Goal: Check status

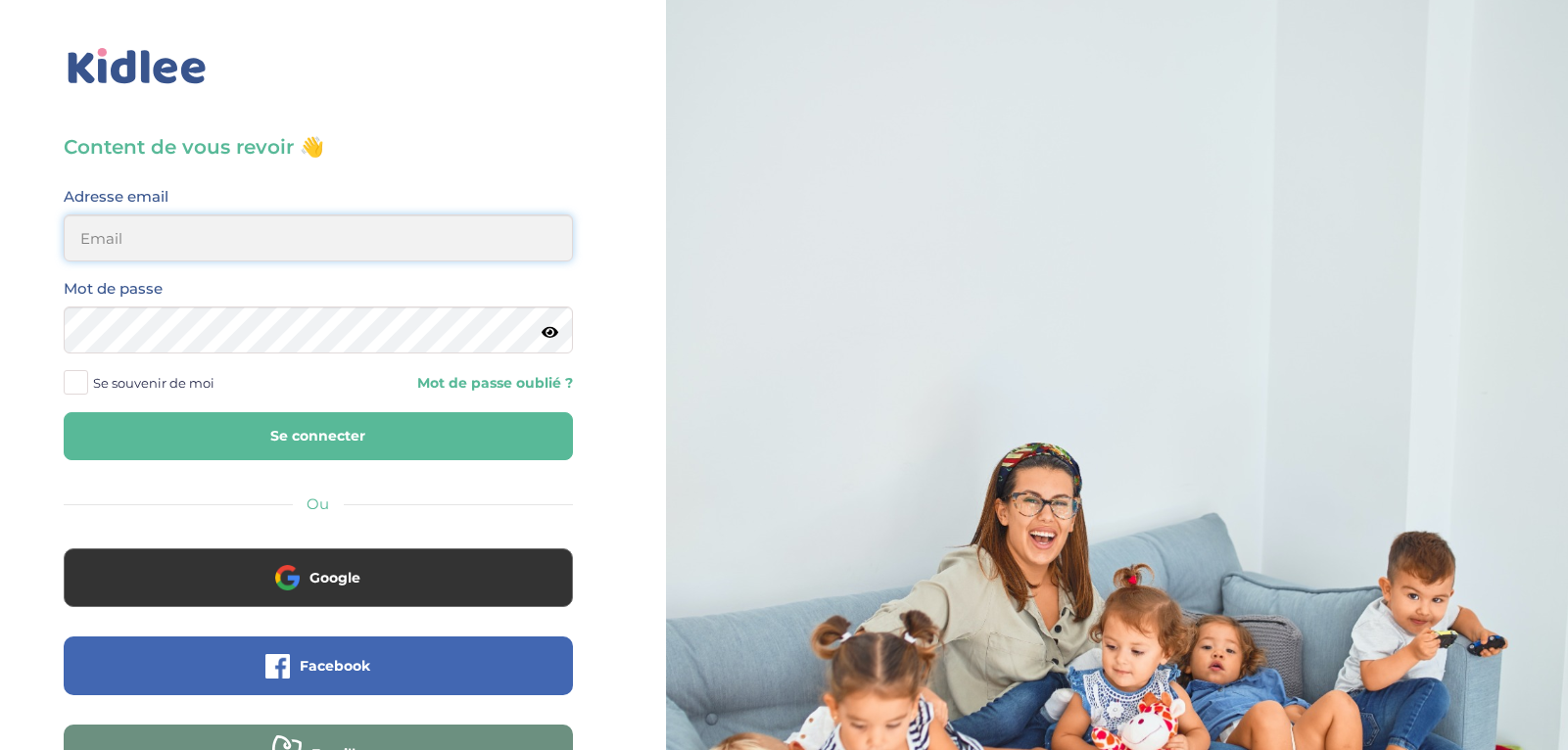
type input "ibtissambelkacemi02@gmail.com"
click at [413, 423] on button "Se connecter" at bounding box center [318, 436] width 510 height 48
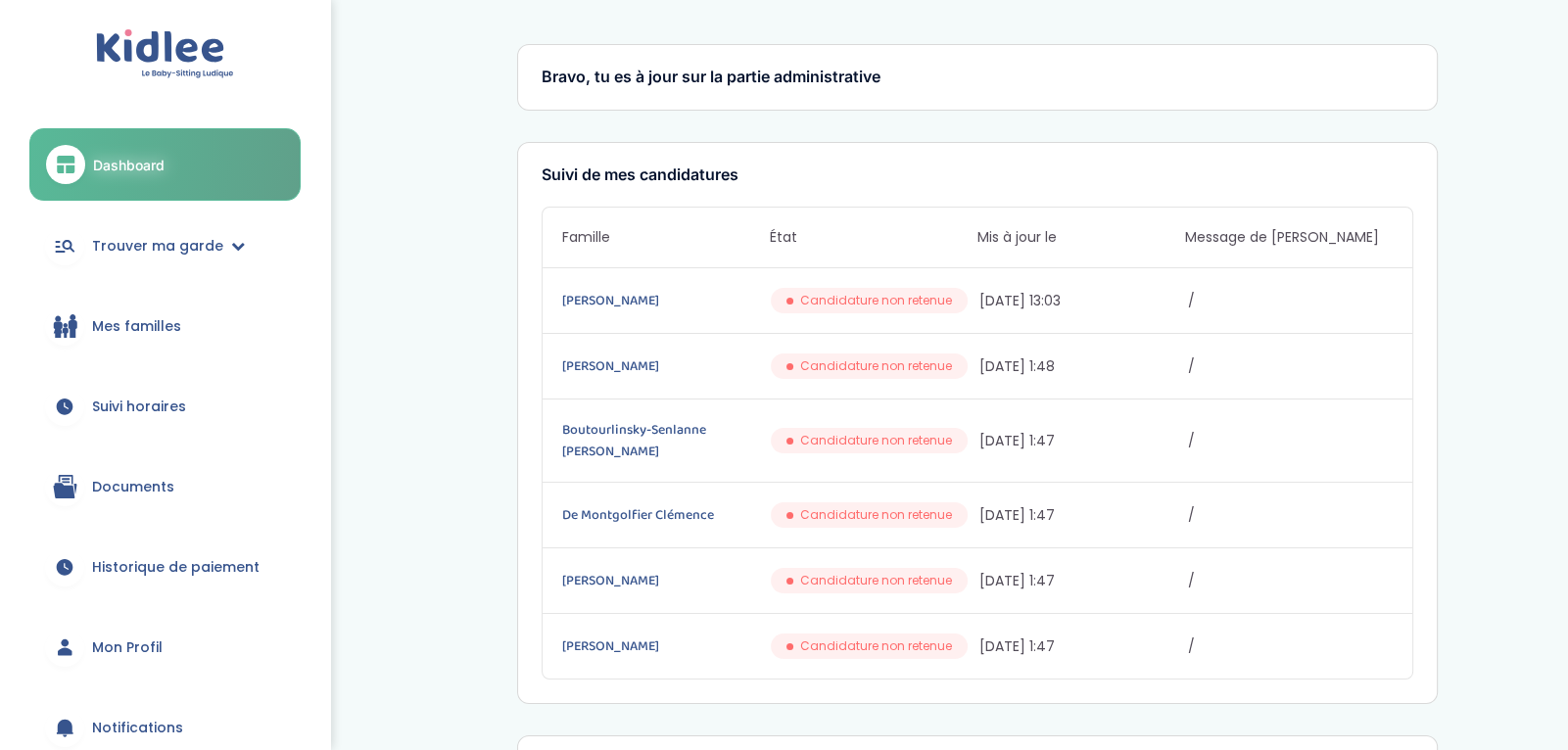
click at [147, 330] on span "Mes familles" at bounding box center [136, 326] width 89 height 21
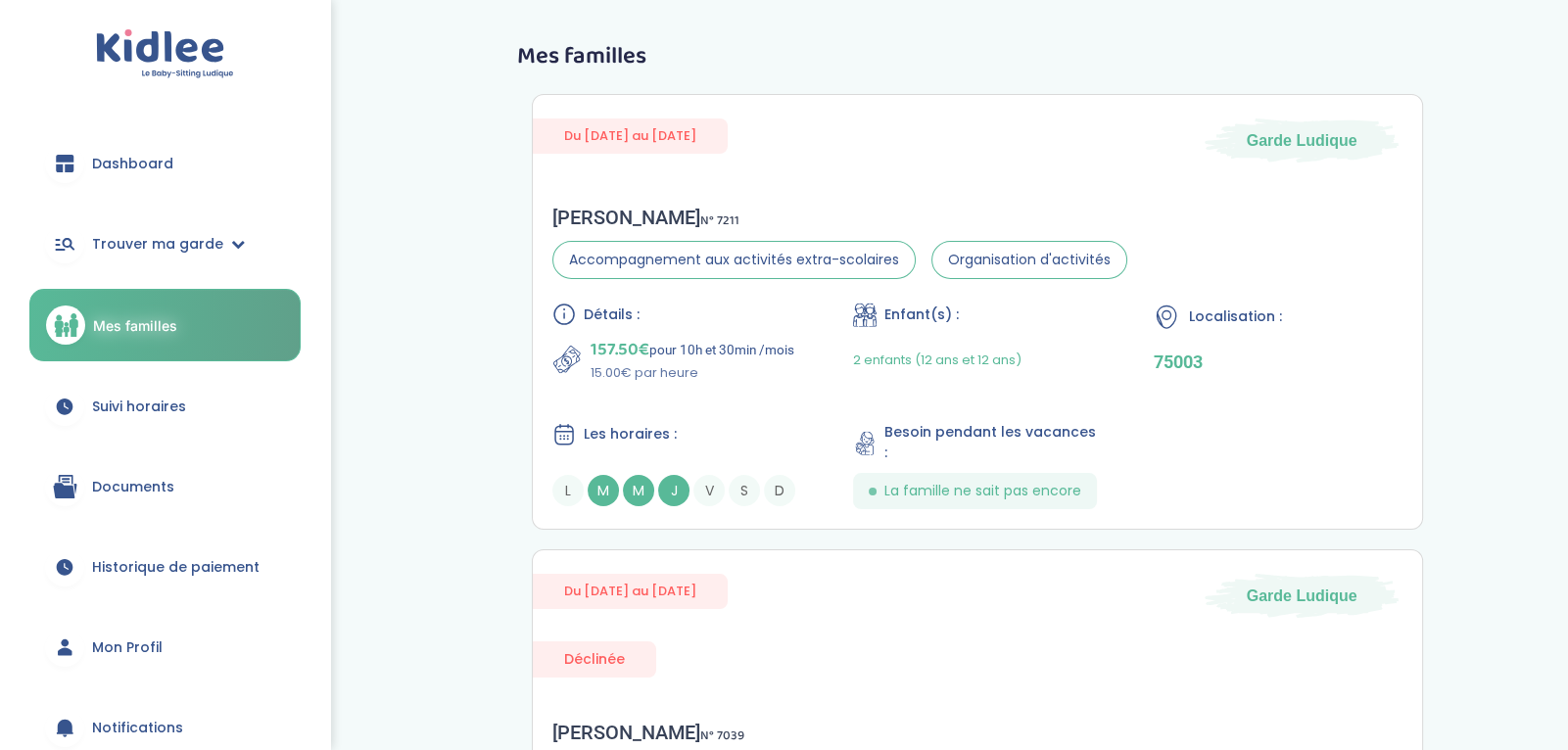
click at [174, 400] on span "Suivi horaires" at bounding box center [139, 407] width 94 height 21
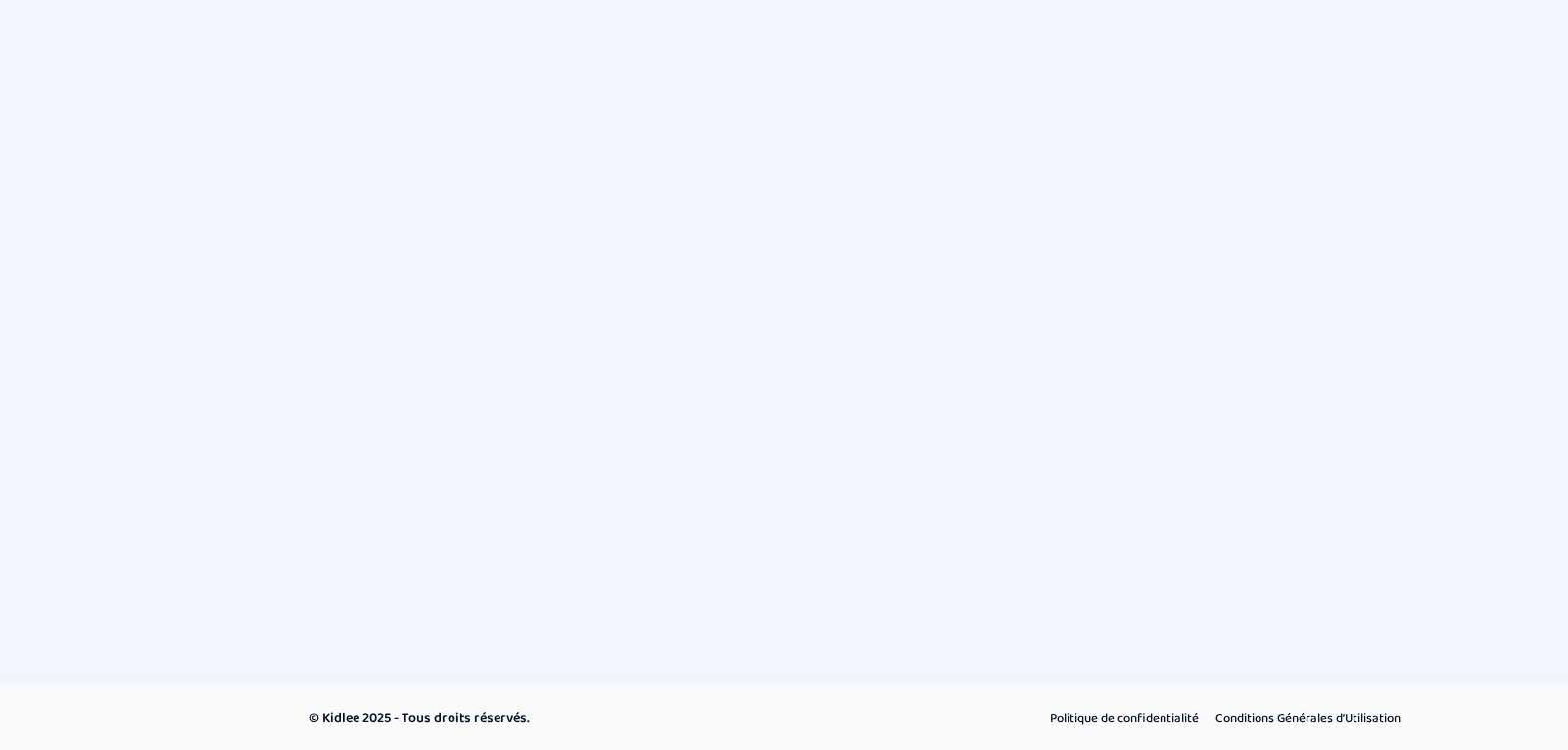
select select "octobre 2025"
